Goal: Transaction & Acquisition: Purchase product/service

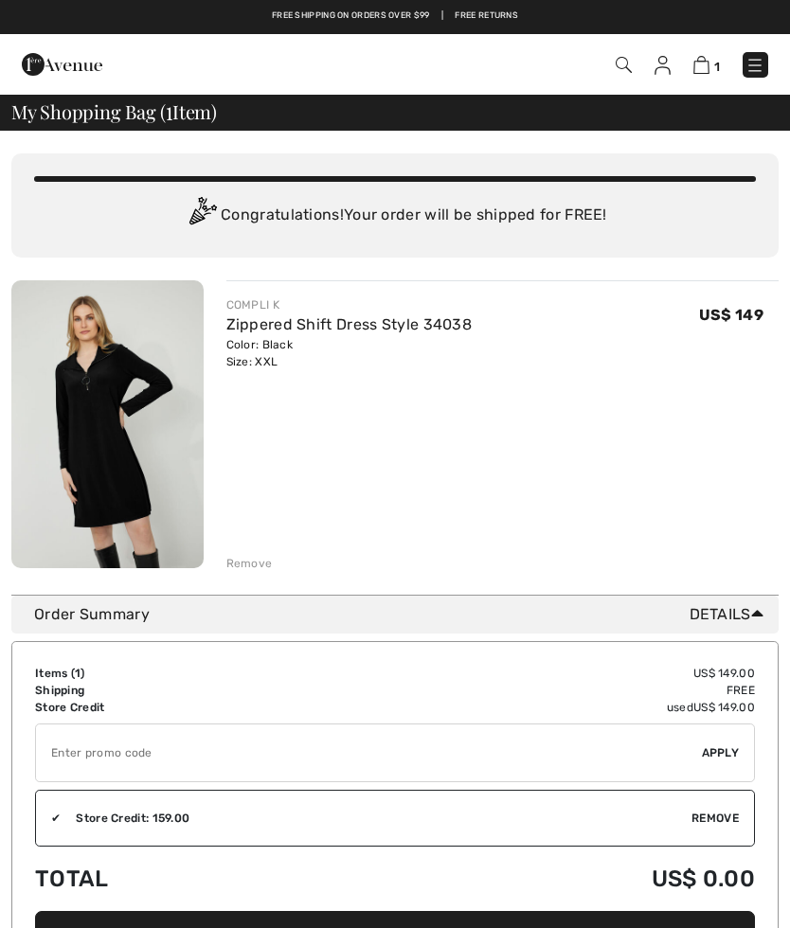
click at [660, 65] on img at bounding box center [662, 65] width 16 height 19
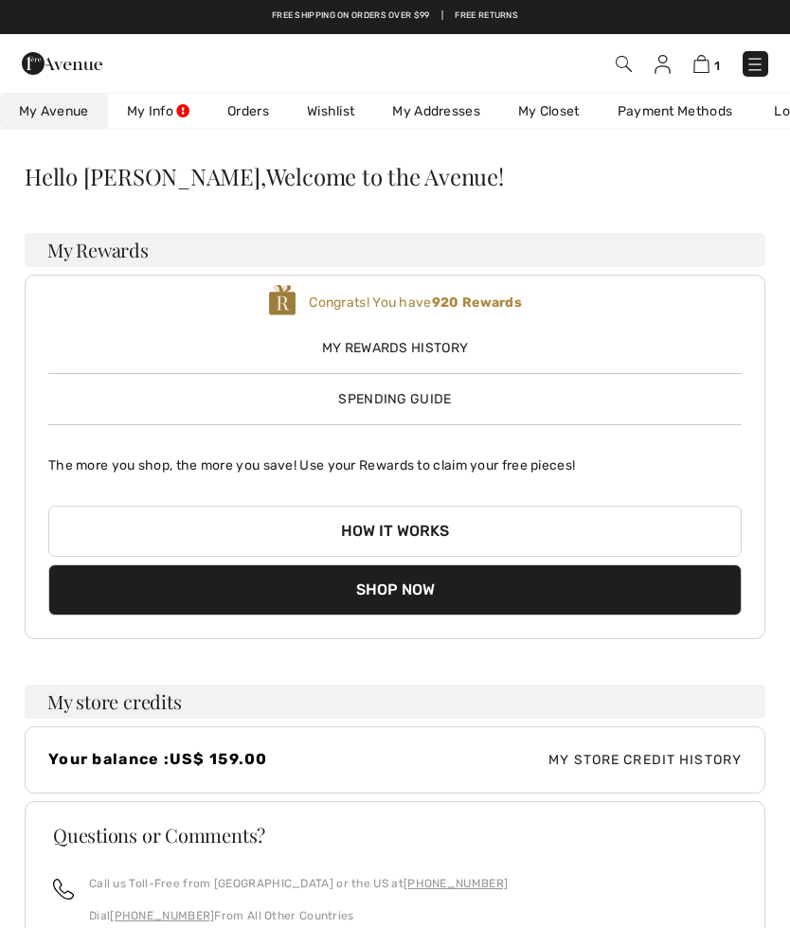
click at [348, 118] on link "Wishlist" at bounding box center [330, 111] width 85 height 35
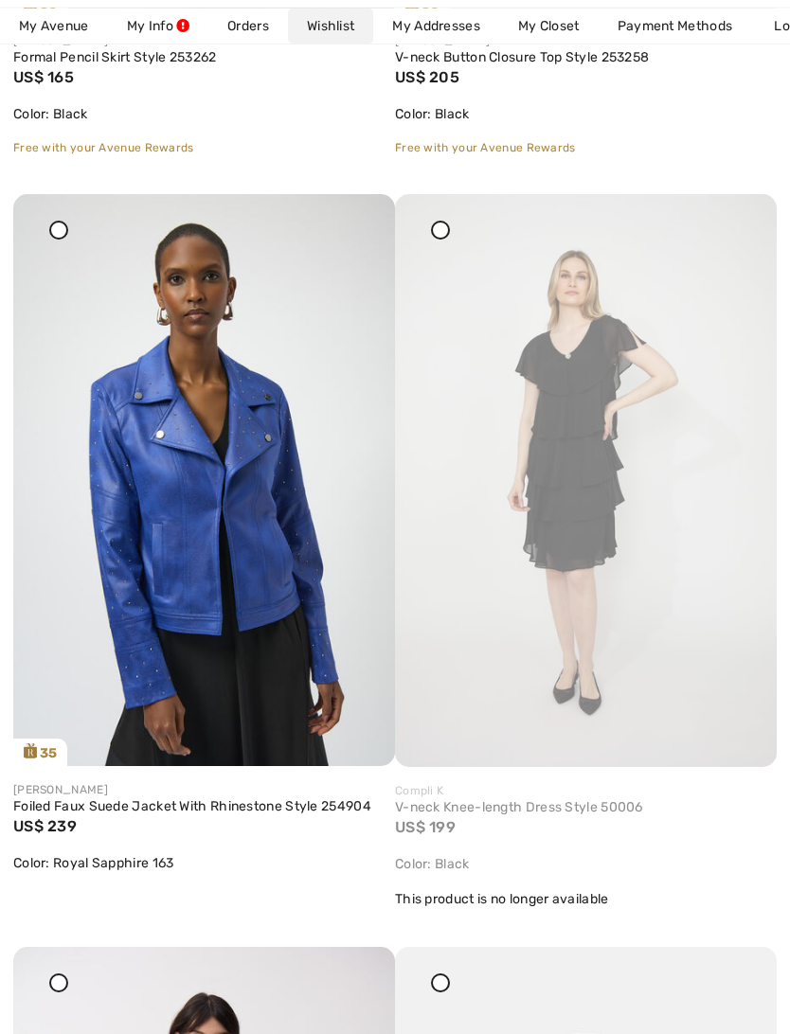
scroll to position [4621, 0]
click at [170, 455] on img at bounding box center [204, 480] width 382 height 572
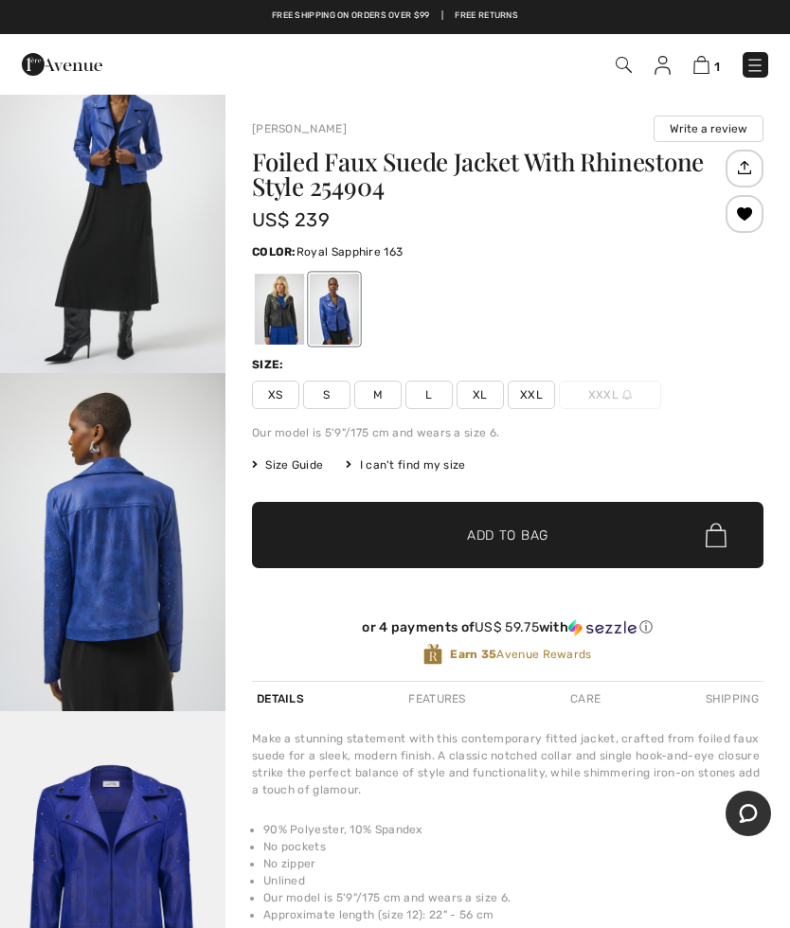
scroll to position [1116, 0]
click at [540, 385] on span "XXL" at bounding box center [531, 395] width 47 height 28
click at [475, 534] on span "Add to Bag" at bounding box center [507, 536] width 81 height 20
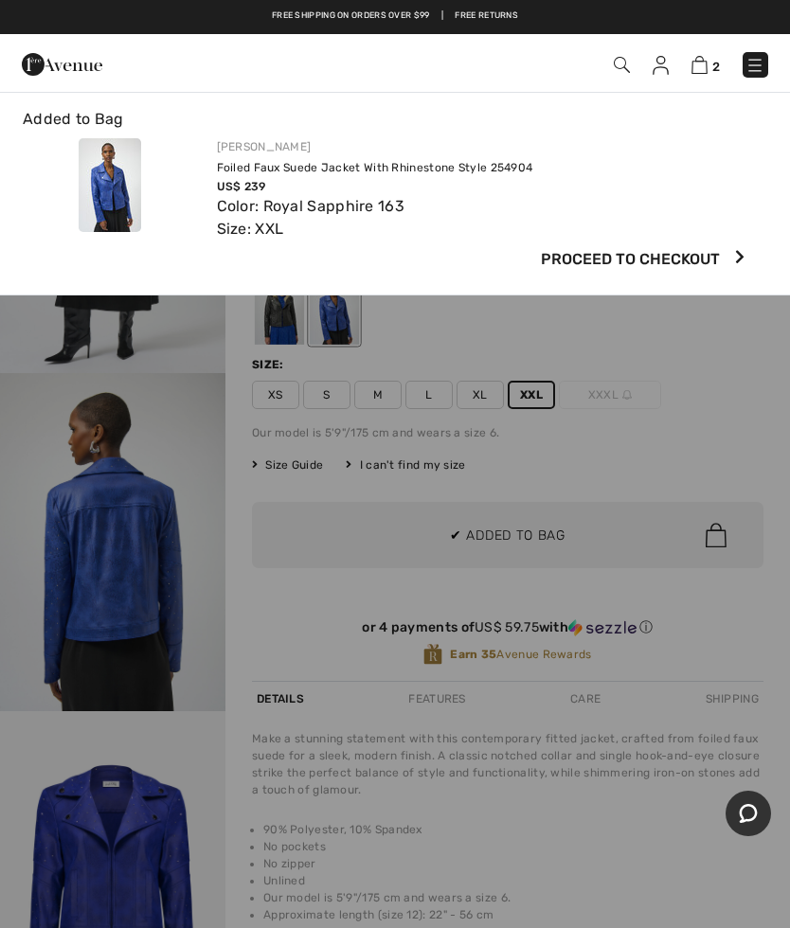
click at [702, 61] on img at bounding box center [699, 65] width 16 height 18
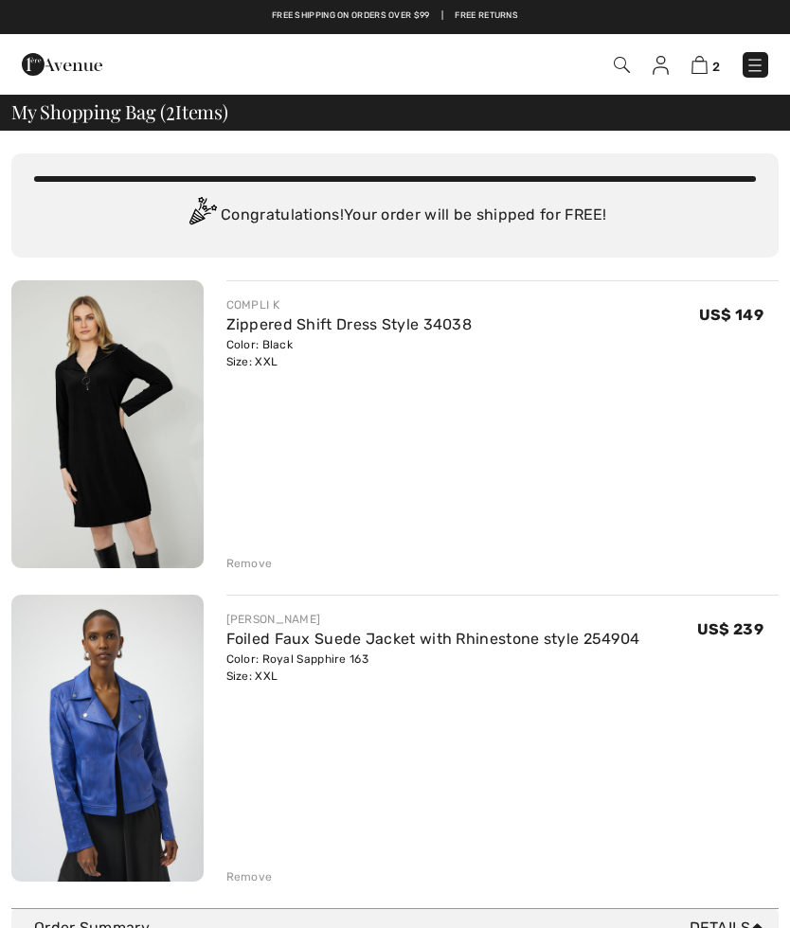
checkbox input "true"
click at [249, 556] on div "Remove" at bounding box center [249, 563] width 46 height 17
